Goal: Transaction & Acquisition: Purchase product/service

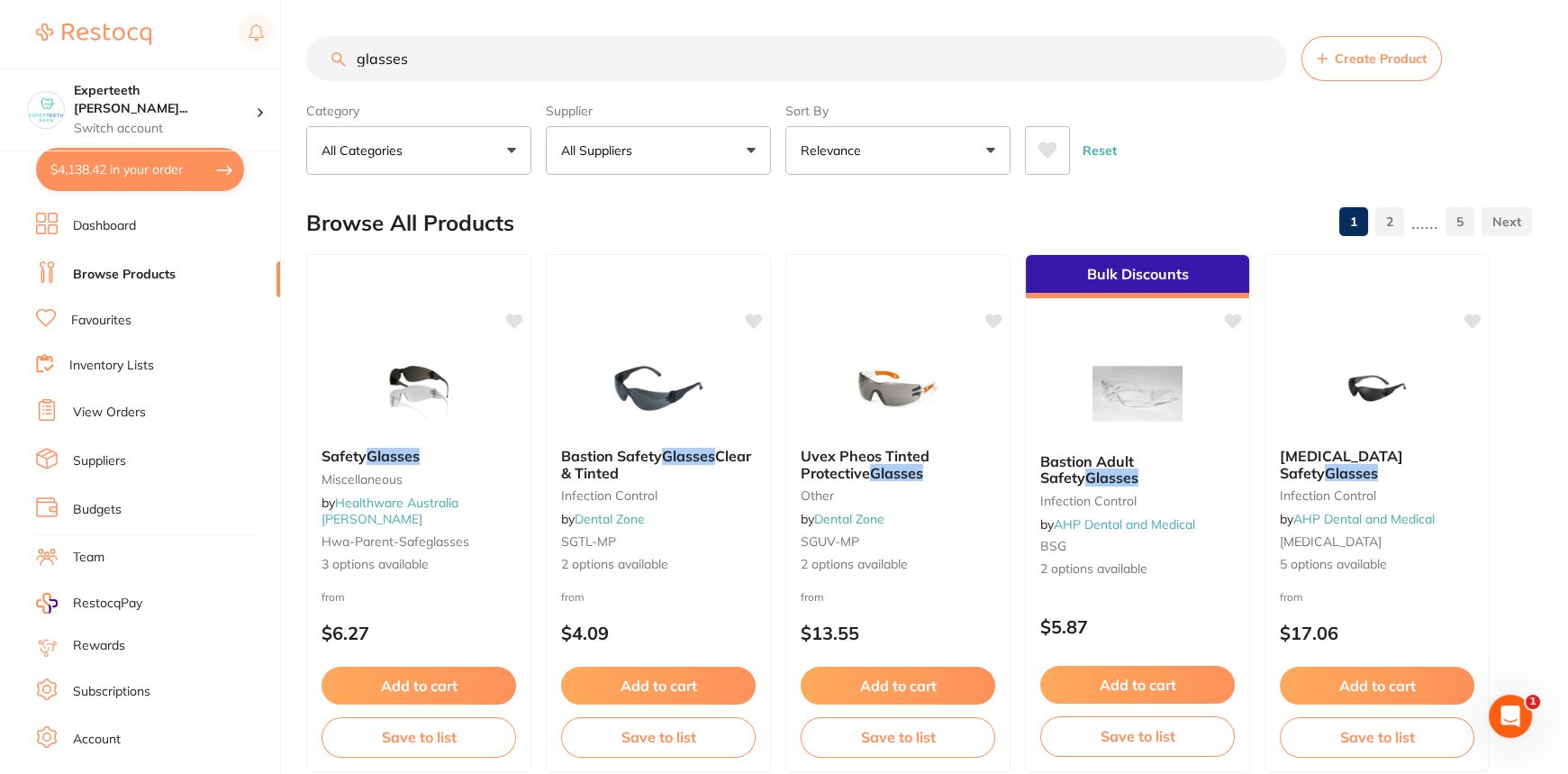
scroll to position [3697, 0]
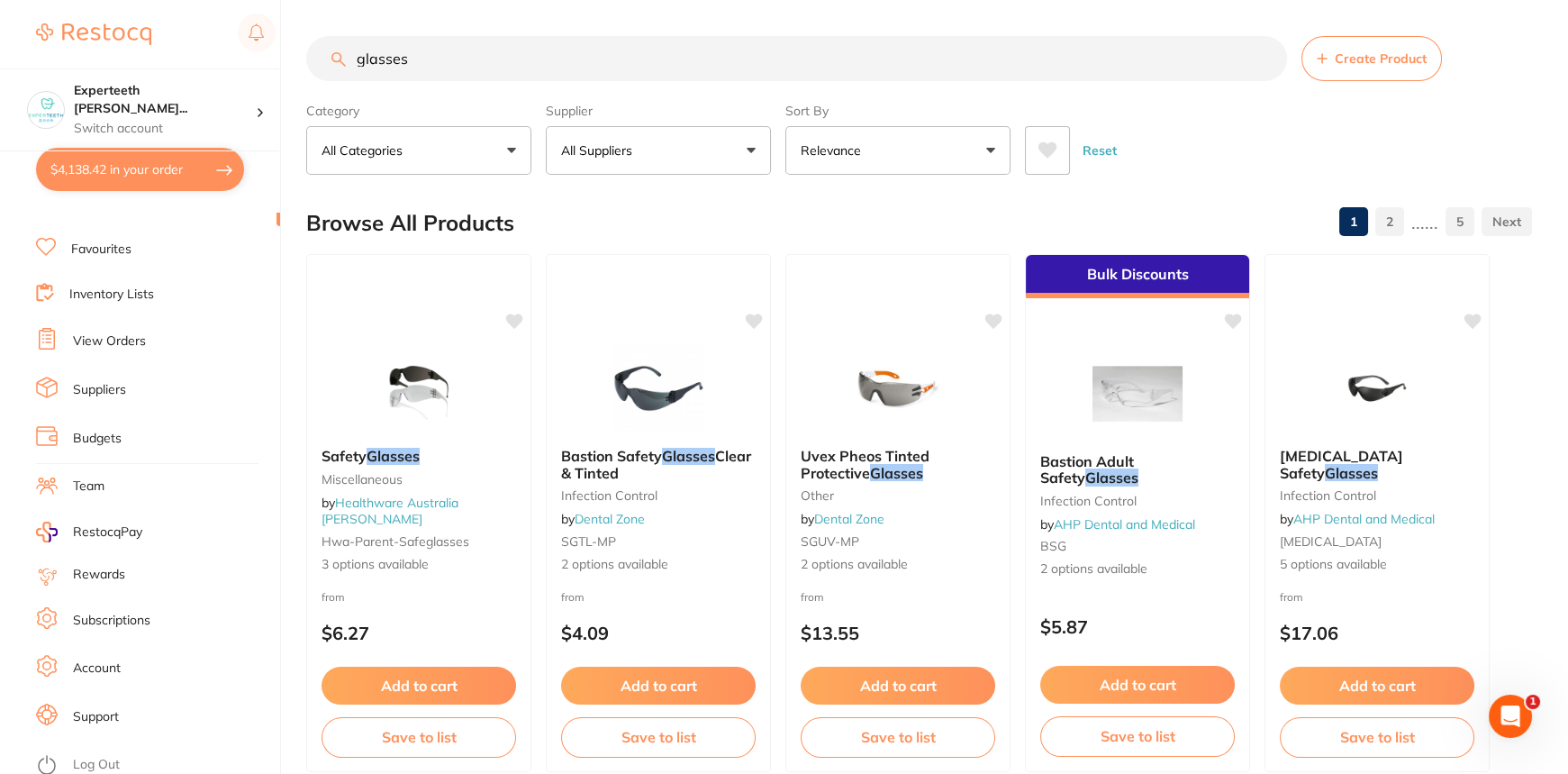
click at [132, 174] on button "$4,138.42 in your order" at bounding box center [140, 170] width 208 height 44
checkbox input "true"
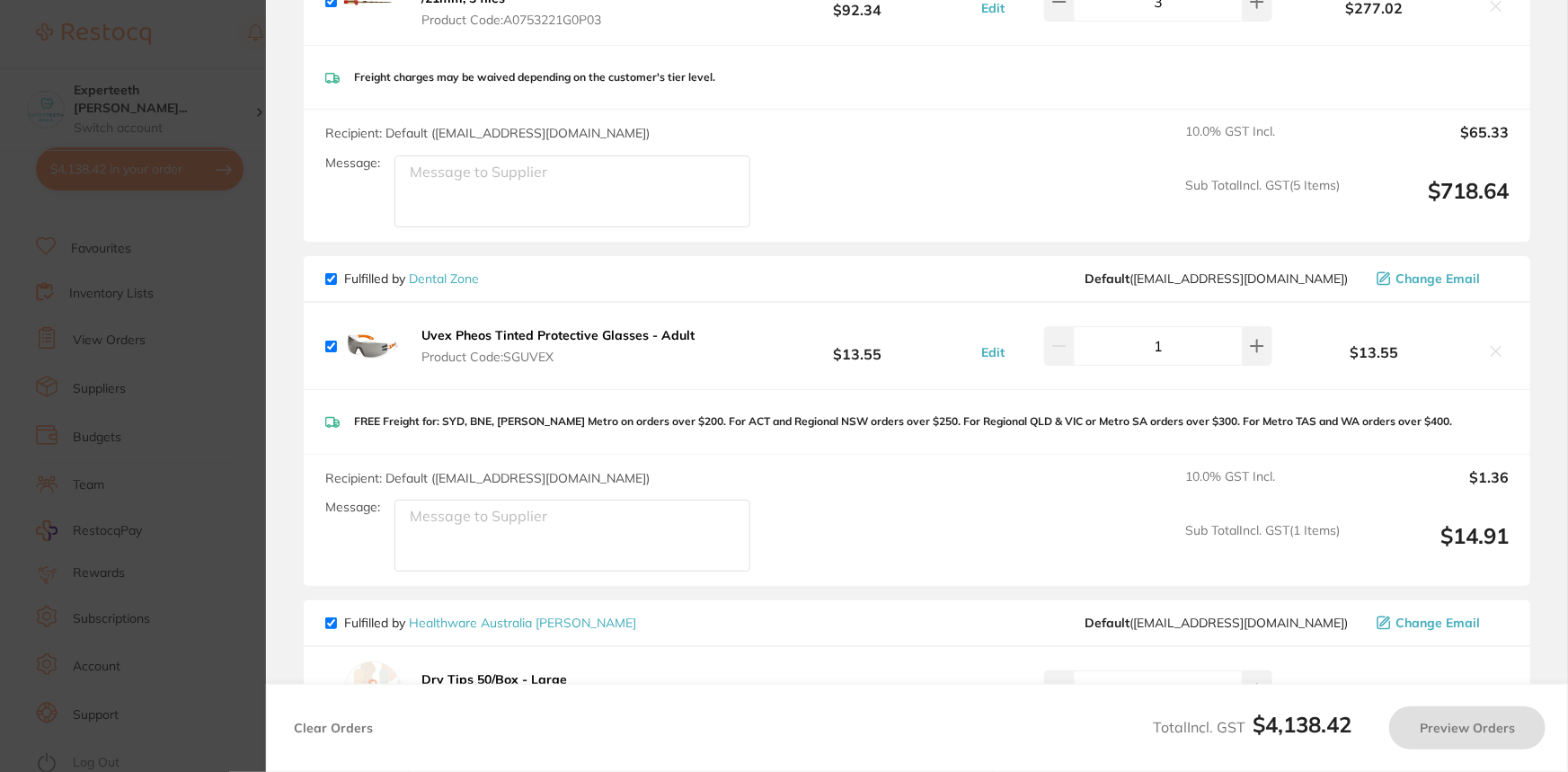
checkbox input "true"
type input "42"
type input "2"
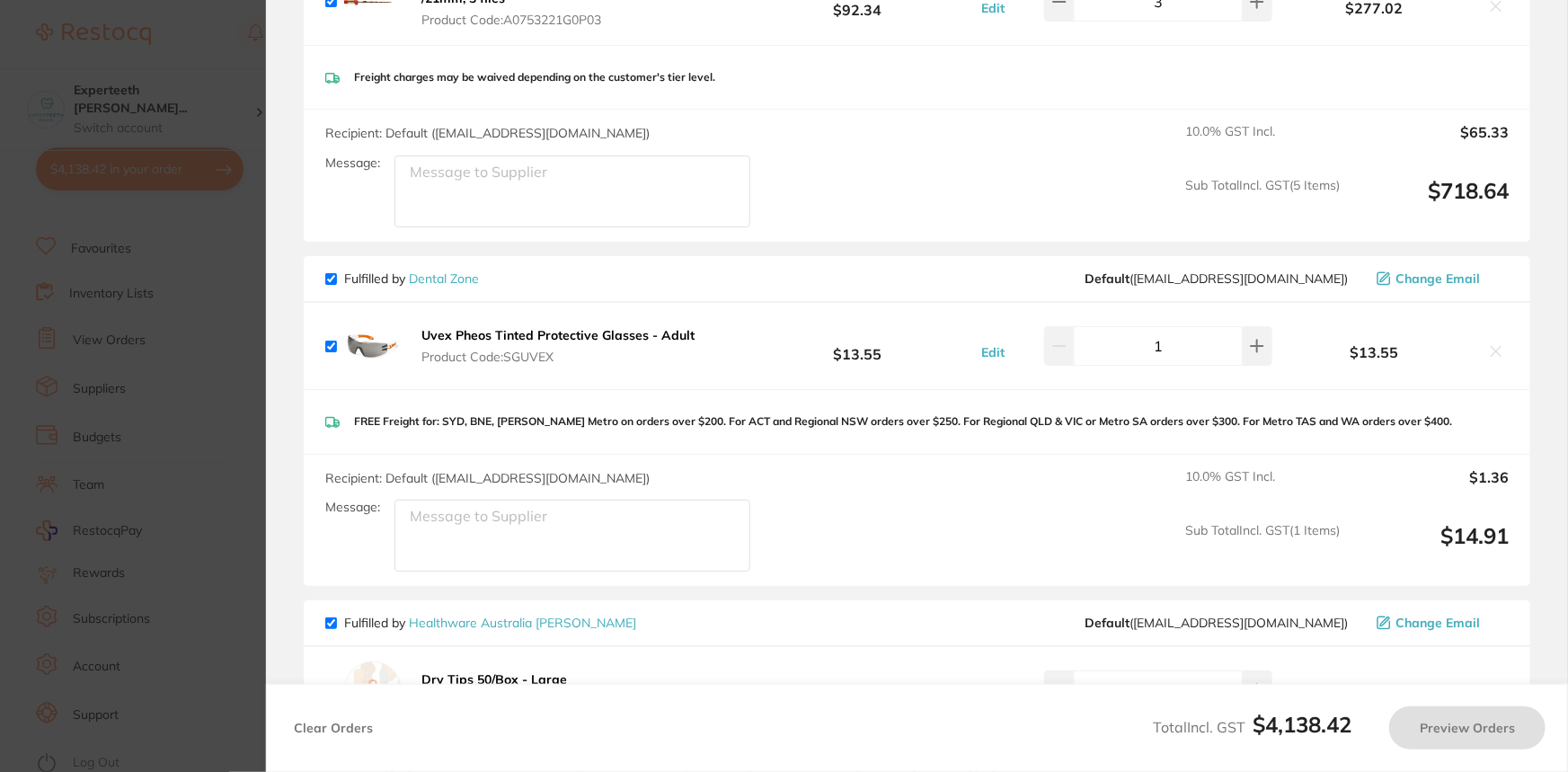
type input "2"
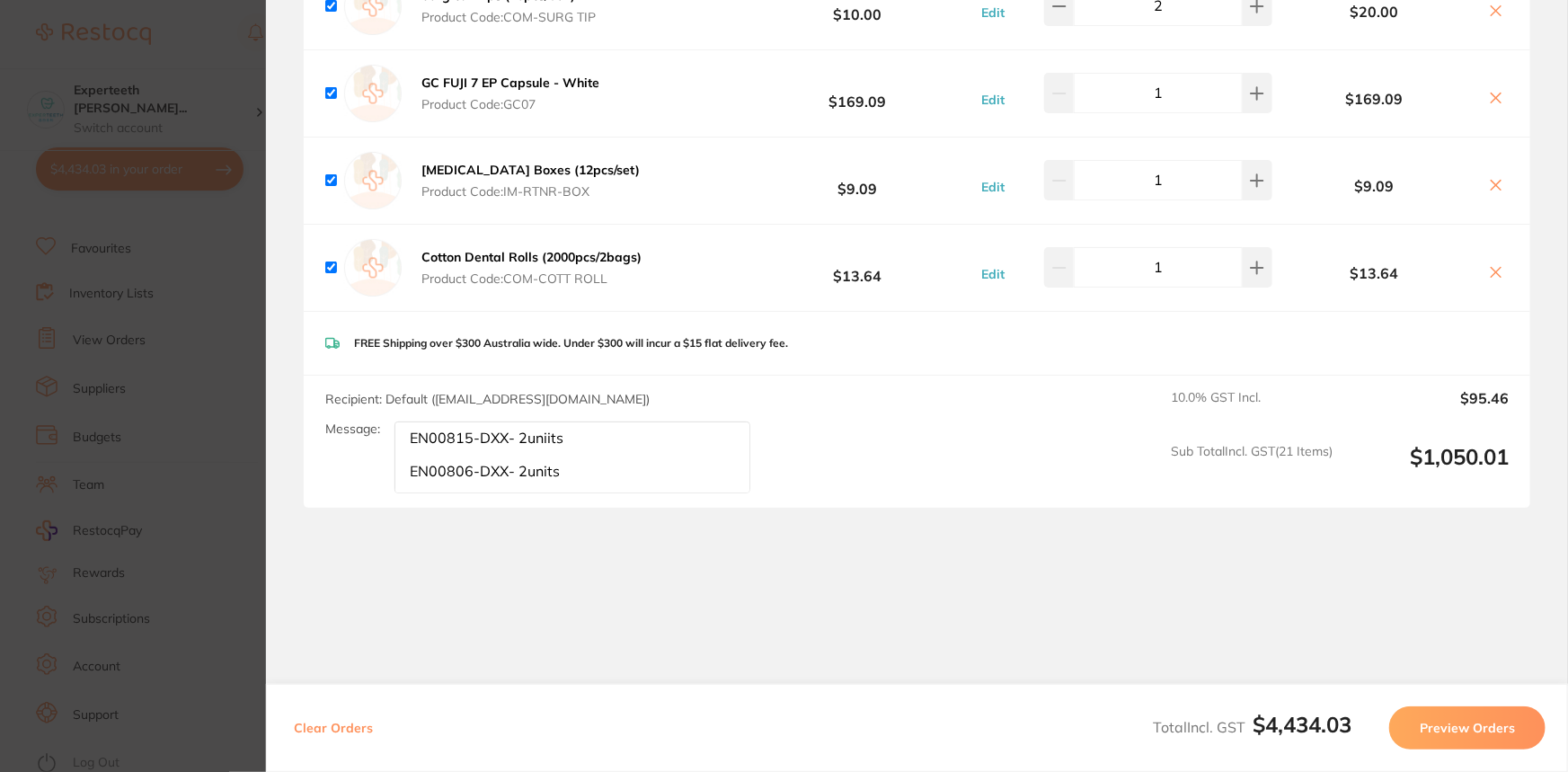
scroll to position [5968, 0]
click at [243, 358] on section "Update RRP Set your pre negotiated price for this item. Item Agreed RRP (excl. …" at bounding box center [784, 386] width 1568 height 772
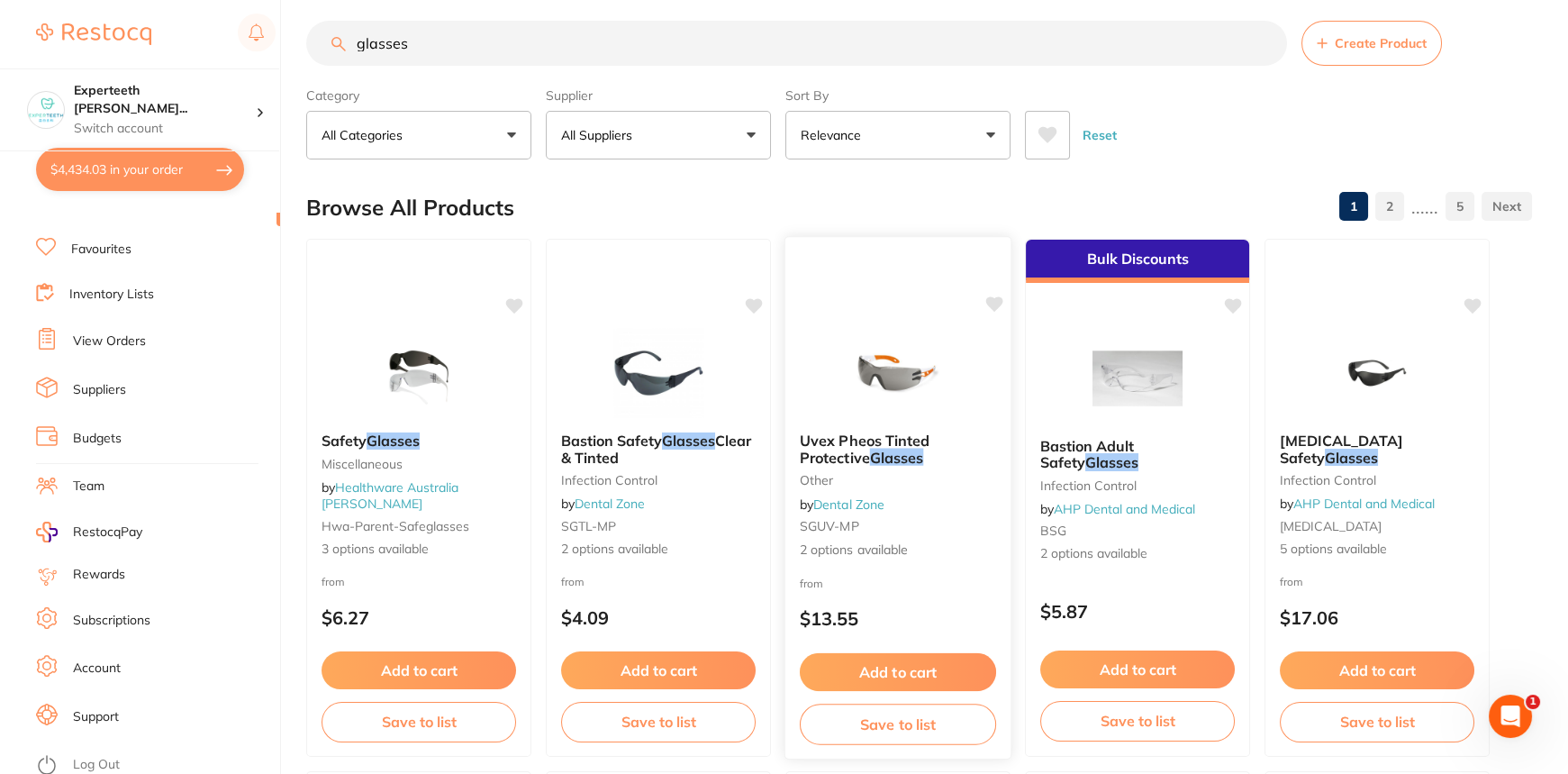
scroll to position [9, 0]
